Goal: Information Seeking & Learning: Find specific page/section

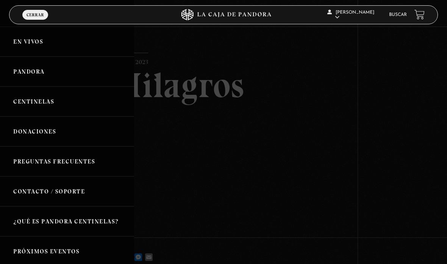
scroll to position [76, 0]
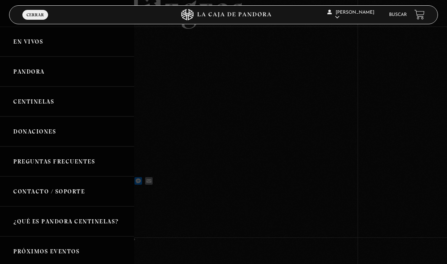
click at [34, 100] on link "Centinelas" at bounding box center [67, 101] width 134 height 30
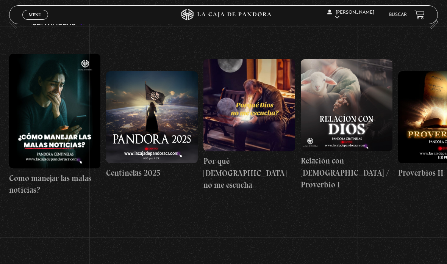
scroll to position [93, 0]
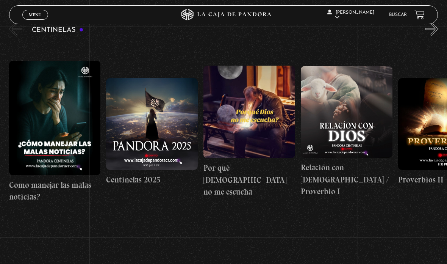
click at [399, 17] on link "Buscar" at bounding box center [398, 15] width 18 height 5
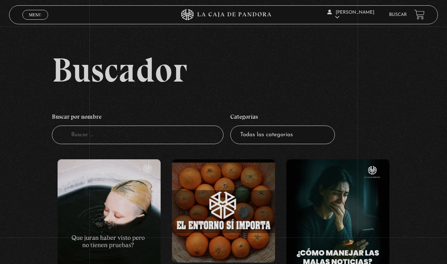
click at [186, 144] on input "Buscador" at bounding box center [138, 134] width 172 height 19
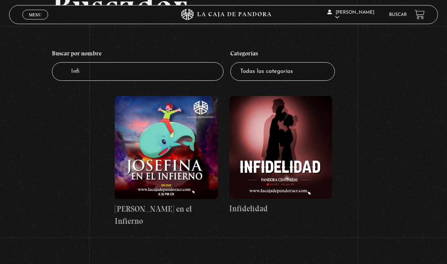
scroll to position [64, 0]
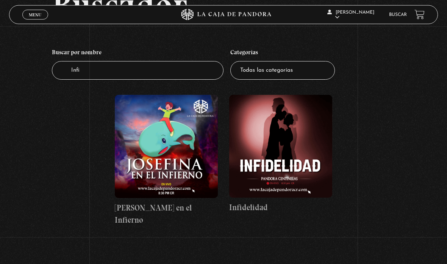
click at [322, 192] on figure at bounding box center [280, 146] width 103 height 103
